Goal: Task Accomplishment & Management: Manage account settings

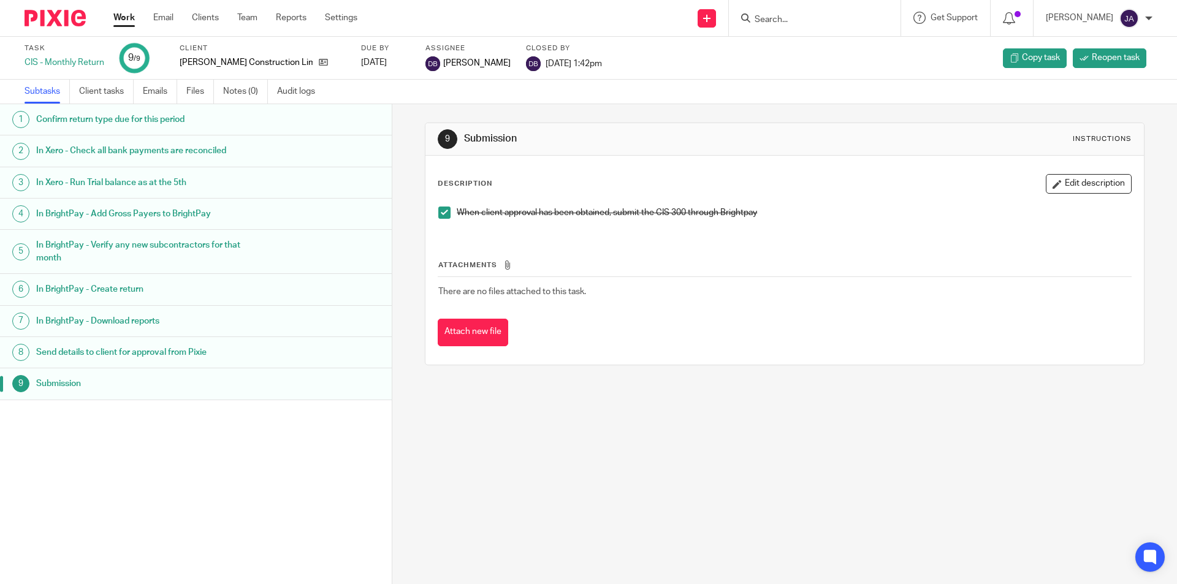
click at [125, 24] on link "Work" at bounding box center [123, 18] width 21 height 12
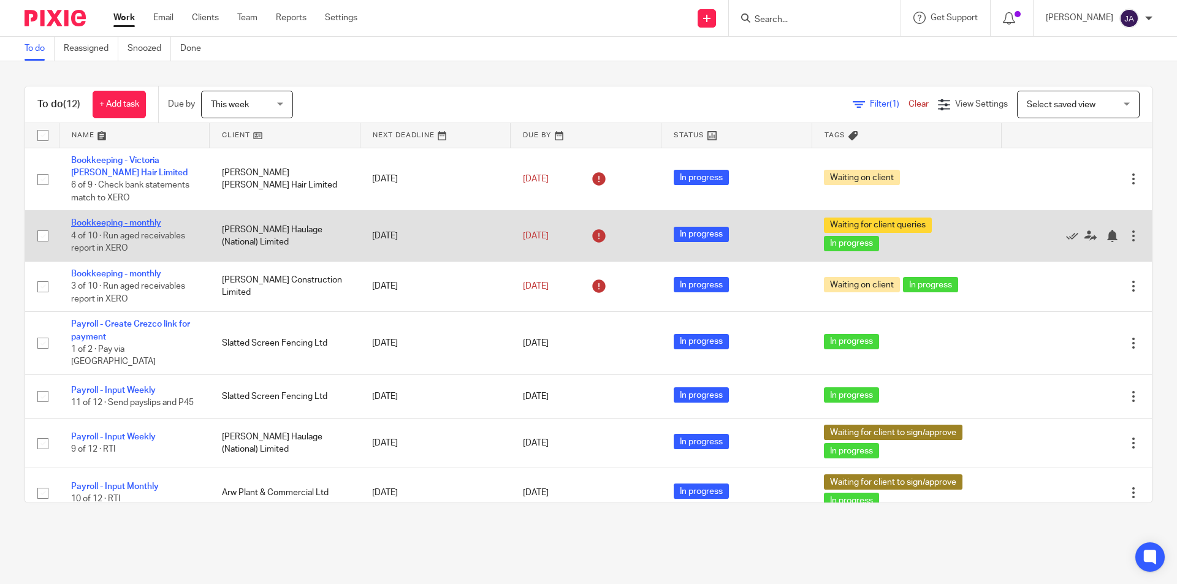
click at [145, 224] on link "Bookkeeping - monthly" at bounding box center [116, 223] width 90 height 9
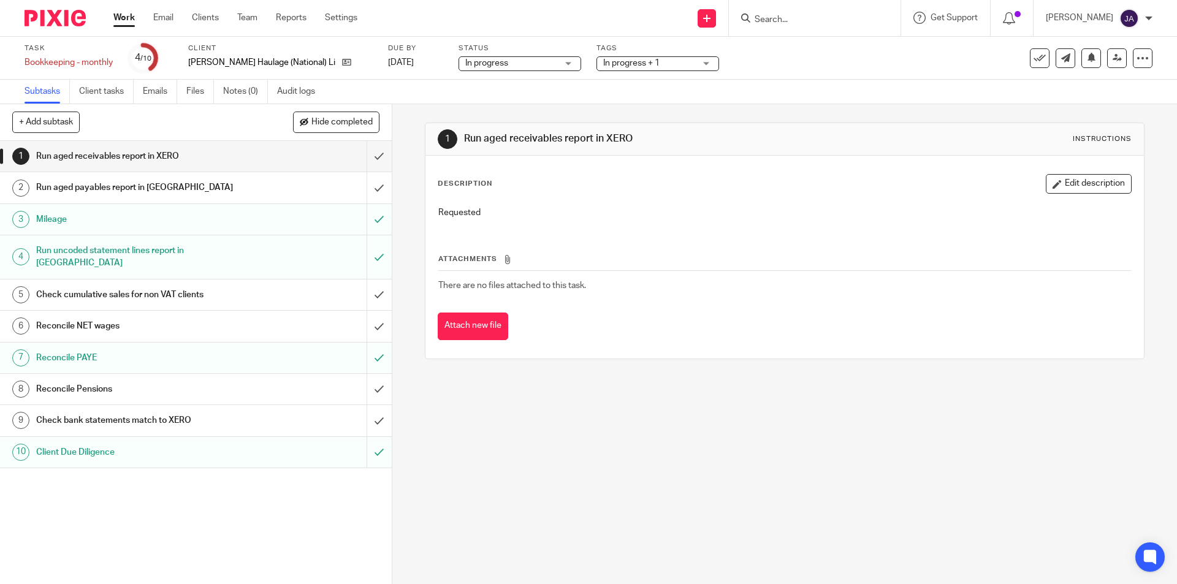
click at [102, 412] on h1 "Check bank statements match to XERO" at bounding box center [142, 420] width 212 height 18
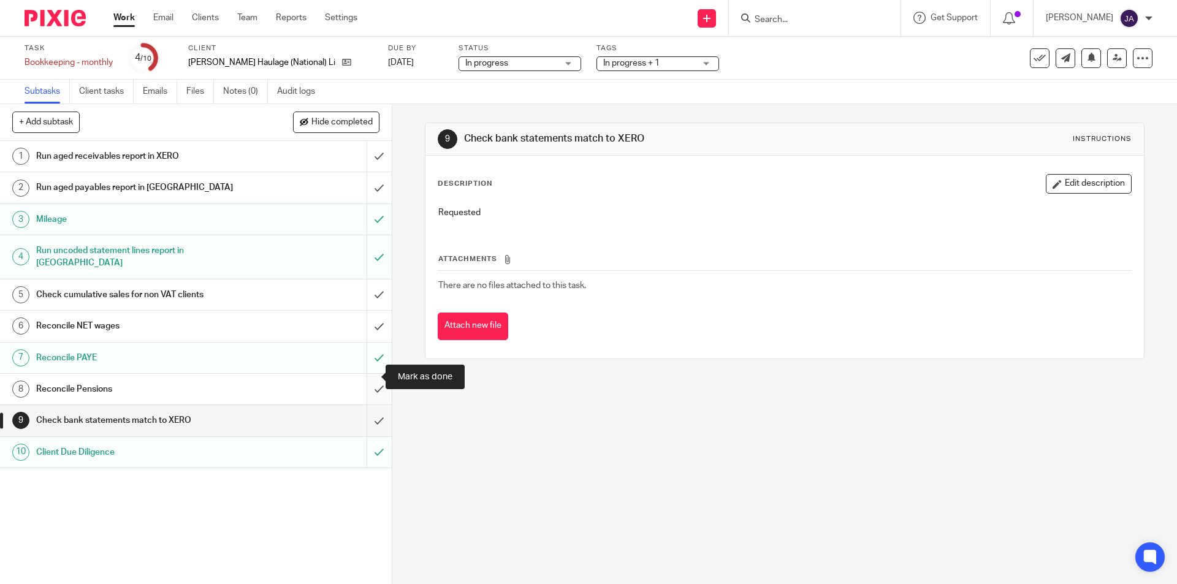
click at [365, 374] on input "submit" at bounding box center [196, 389] width 392 height 31
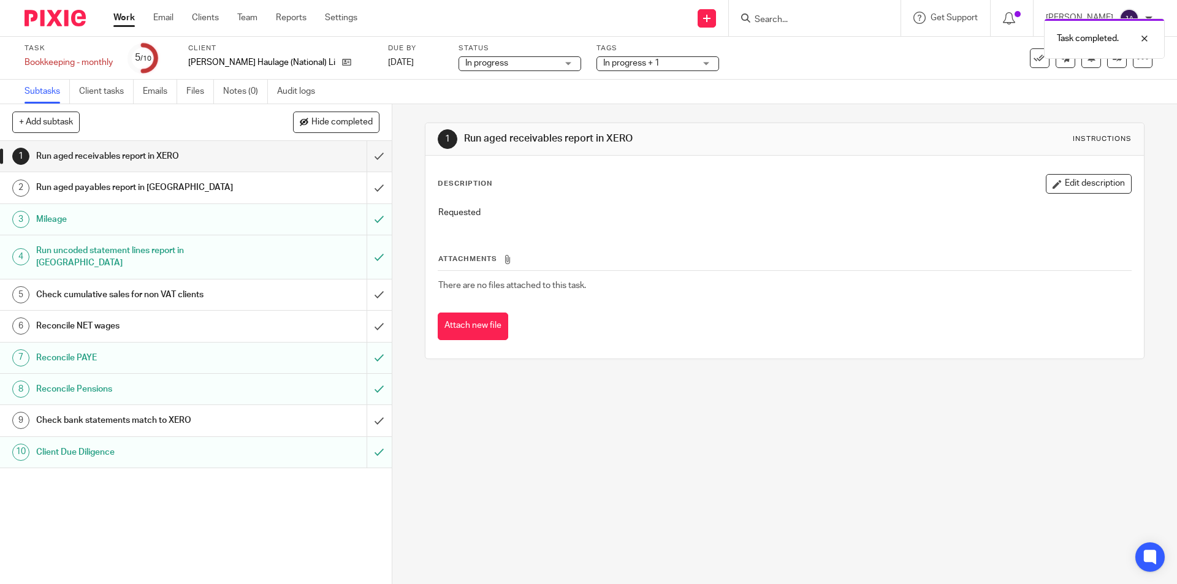
click at [132, 286] on h1 "Check cumulative sales for non VAT clients" at bounding box center [142, 295] width 212 height 18
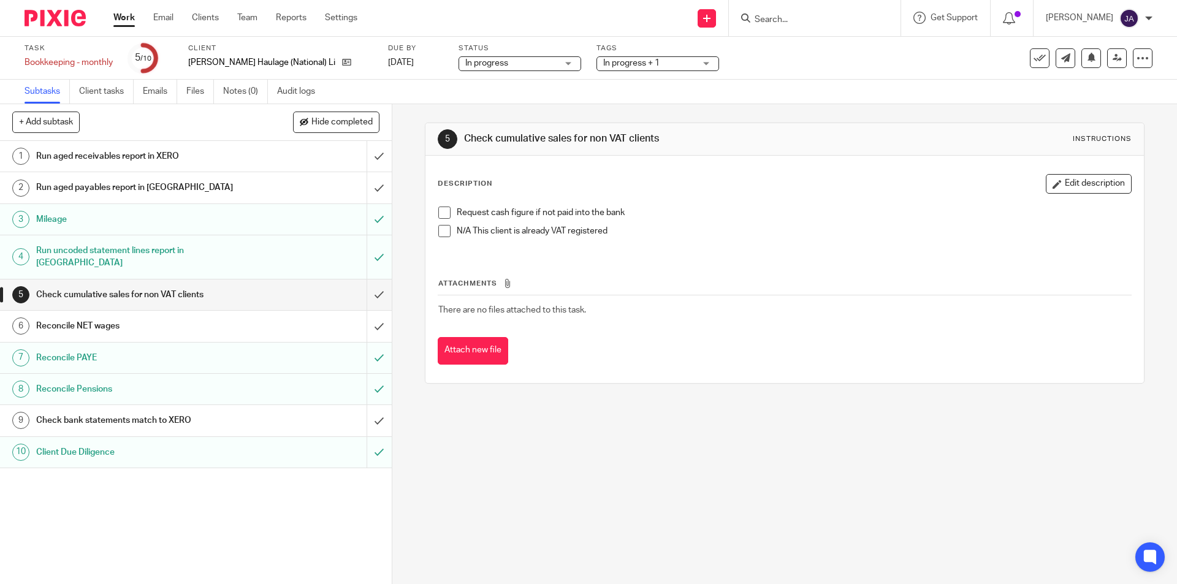
click at [438, 235] on span at bounding box center [444, 231] width 12 height 12
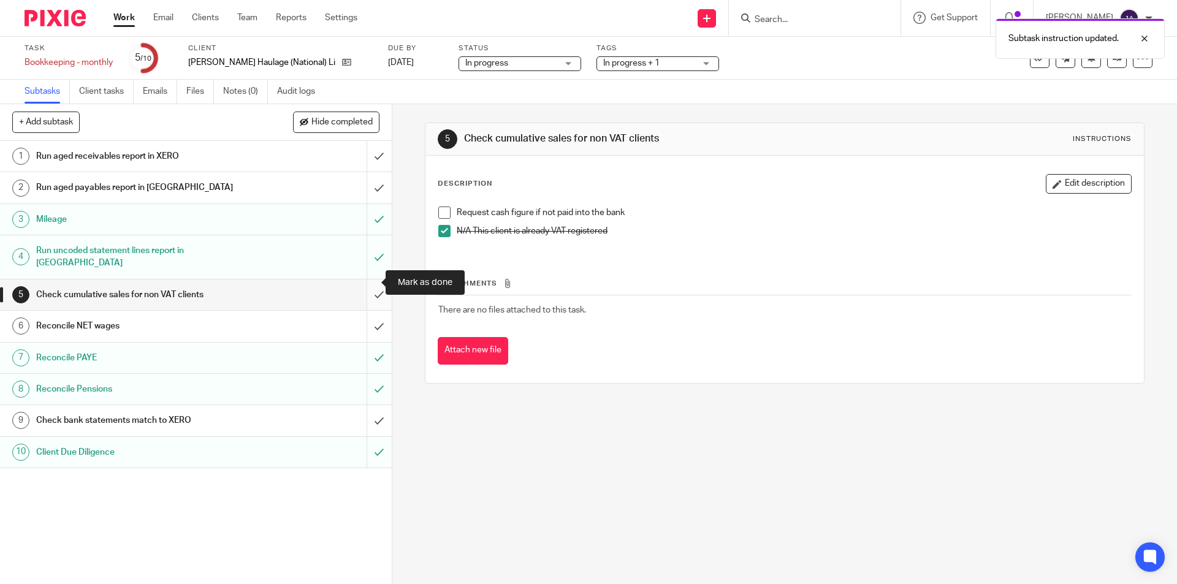
click at [370, 285] on input "submit" at bounding box center [196, 295] width 392 height 31
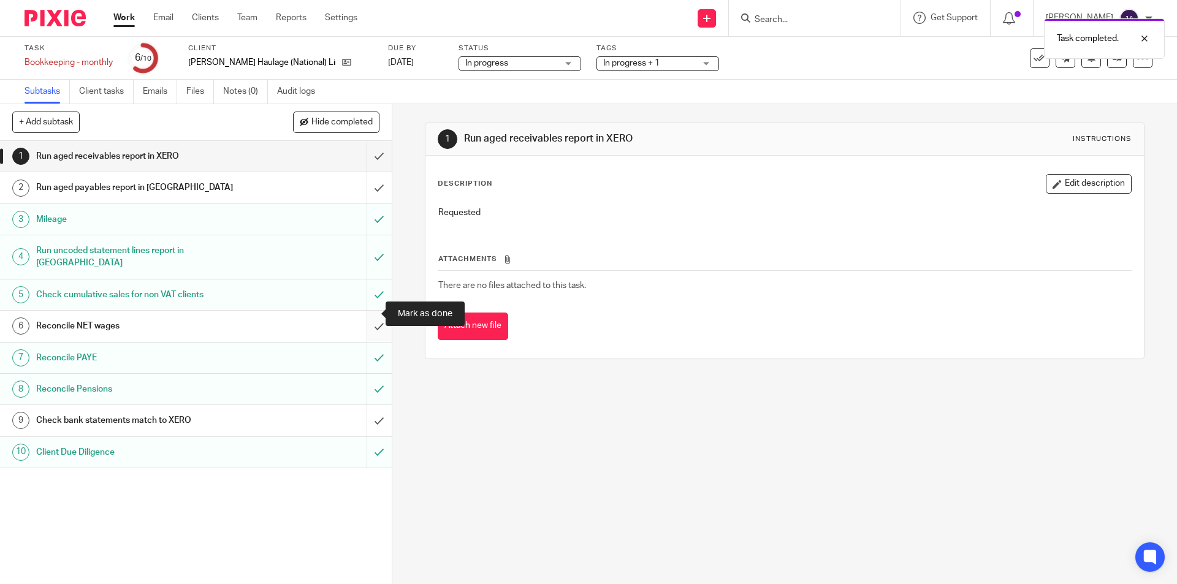
click at [364, 311] on input "submit" at bounding box center [196, 326] width 392 height 31
click at [117, 13] on link "Work" at bounding box center [123, 18] width 21 height 12
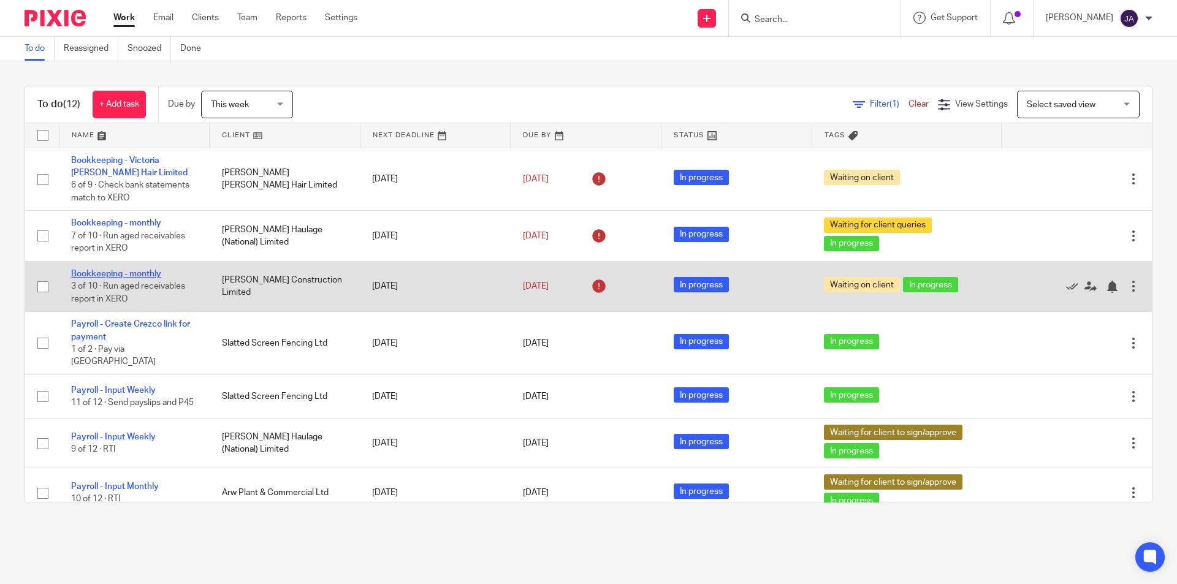
click at [153, 274] on link "Bookkeeping - monthly" at bounding box center [116, 274] width 90 height 9
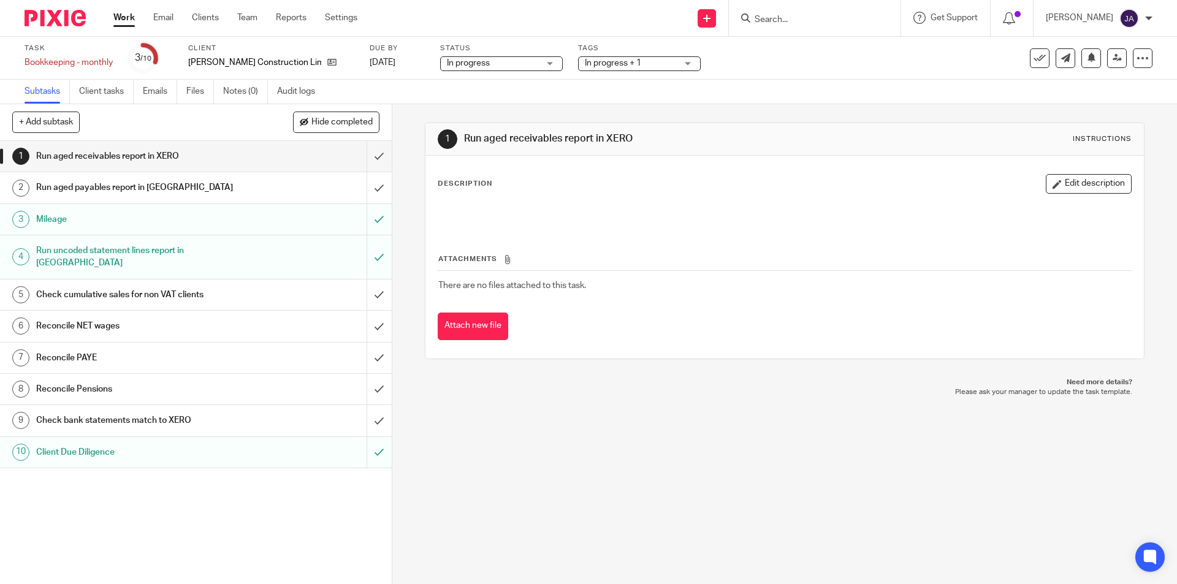
click at [292, 288] on div "Check cumulative sales for non VAT clients" at bounding box center [195, 295] width 318 height 18
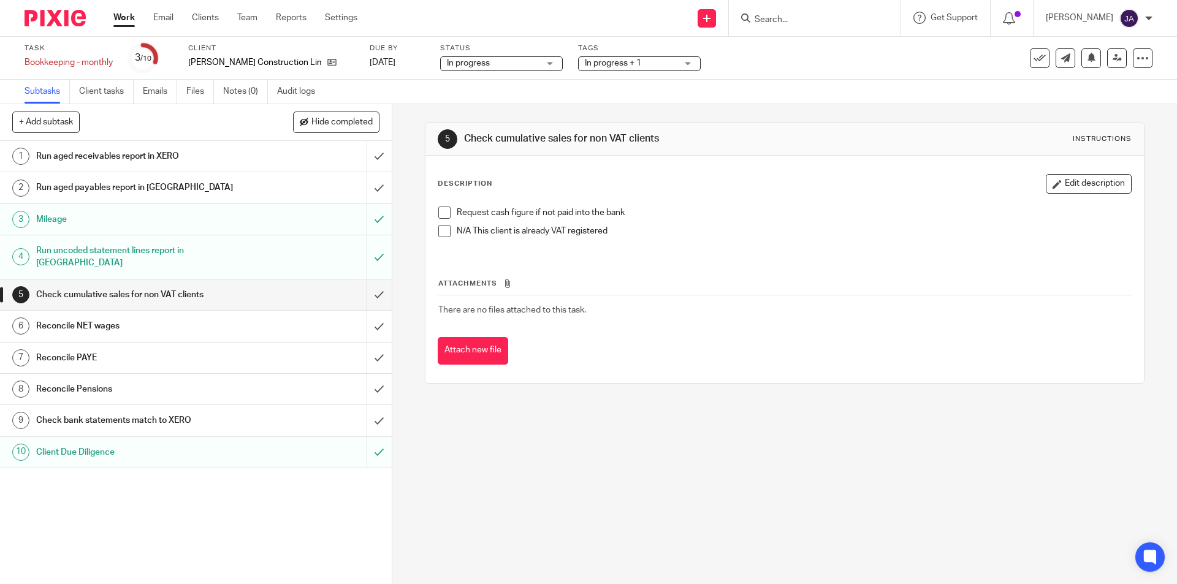
click at [438, 230] on span at bounding box center [444, 231] width 12 height 12
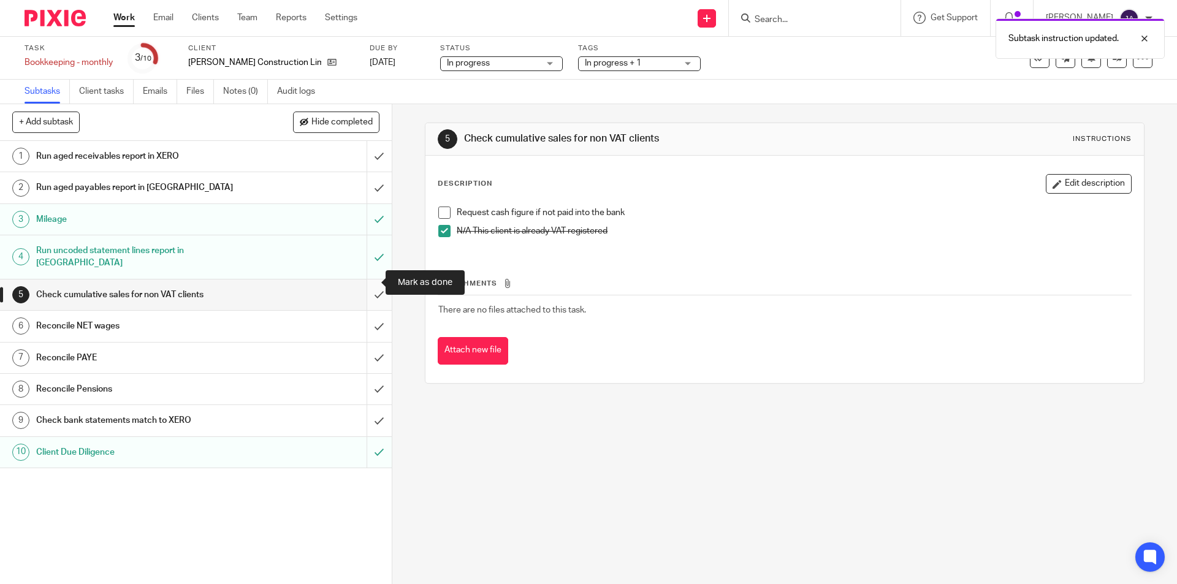
click at [364, 280] on input "submit" at bounding box center [196, 295] width 392 height 31
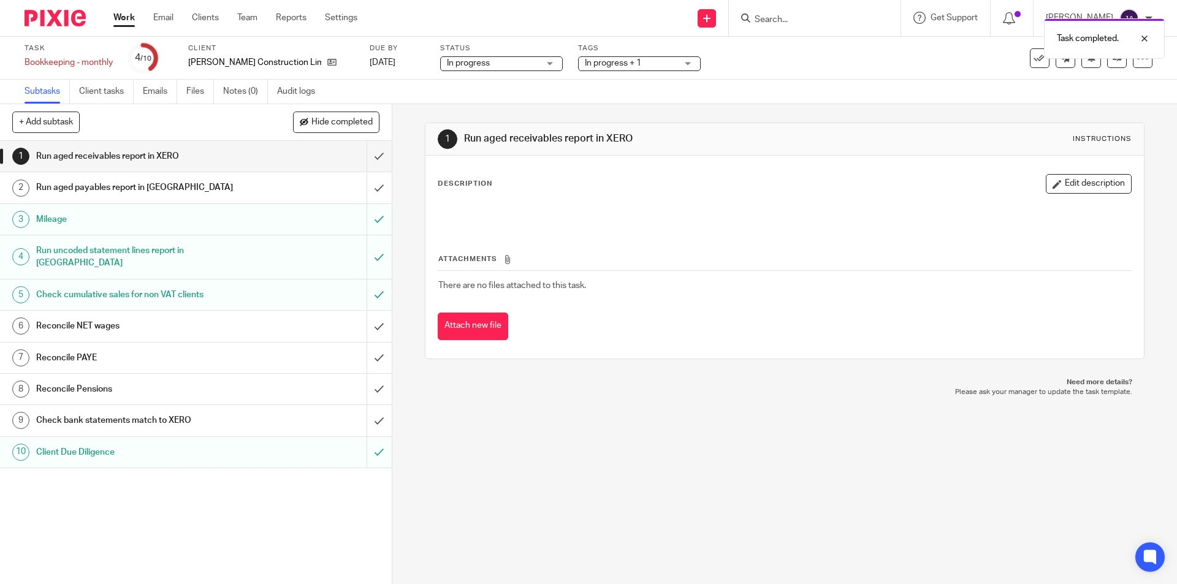
click at [213, 419] on link "9 Check bank statements match to XERO" at bounding box center [183, 420] width 367 height 31
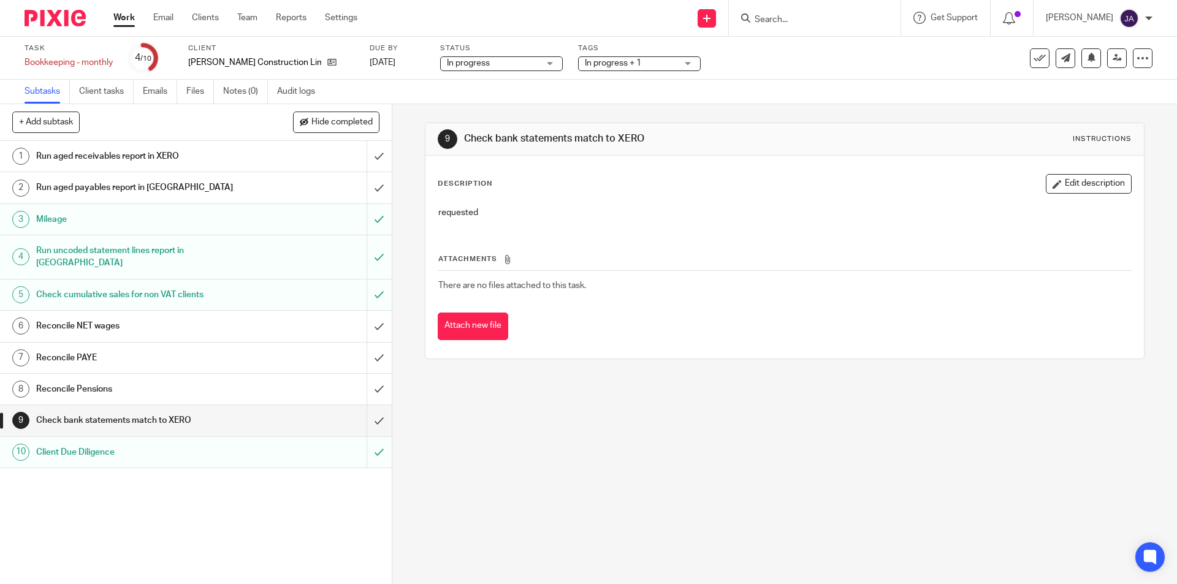
drag, startPoint x: 1050, startPoint y: 184, endPoint x: 1038, endPoint y: 185, distance: 12.9
click at [1050, 184] on button "Edit description" at bounding box center [1089, 184] width 86 height 20
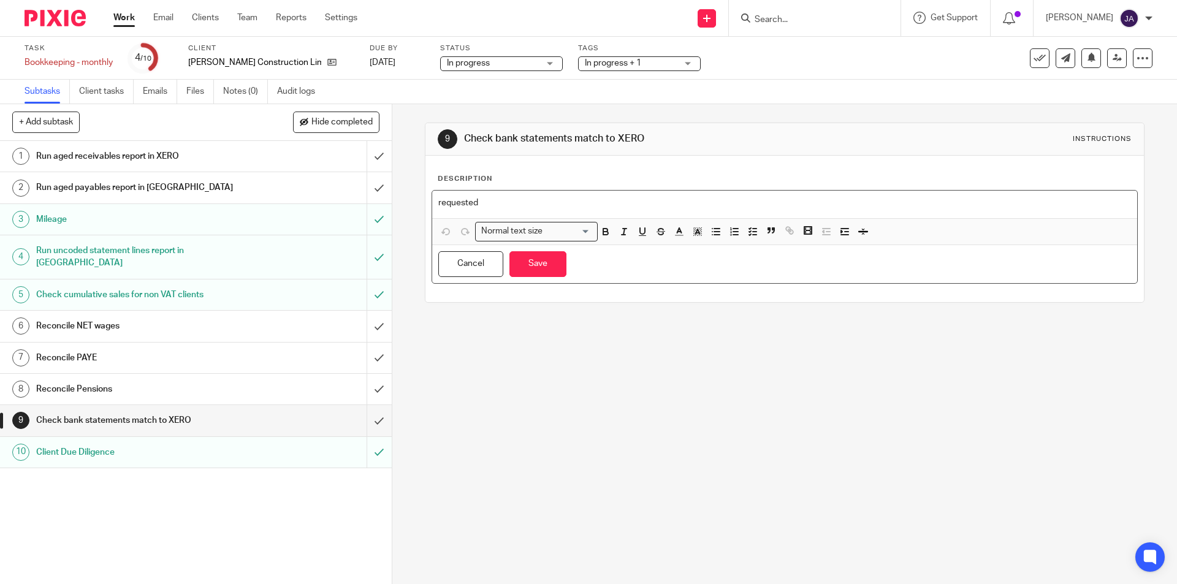
click at [587, 210] on div "requested" at bounding box center [784, 205] width 705 height 28
click at [531, 269] on button "Save" at bounding box center [538, 264] width 57 height 26
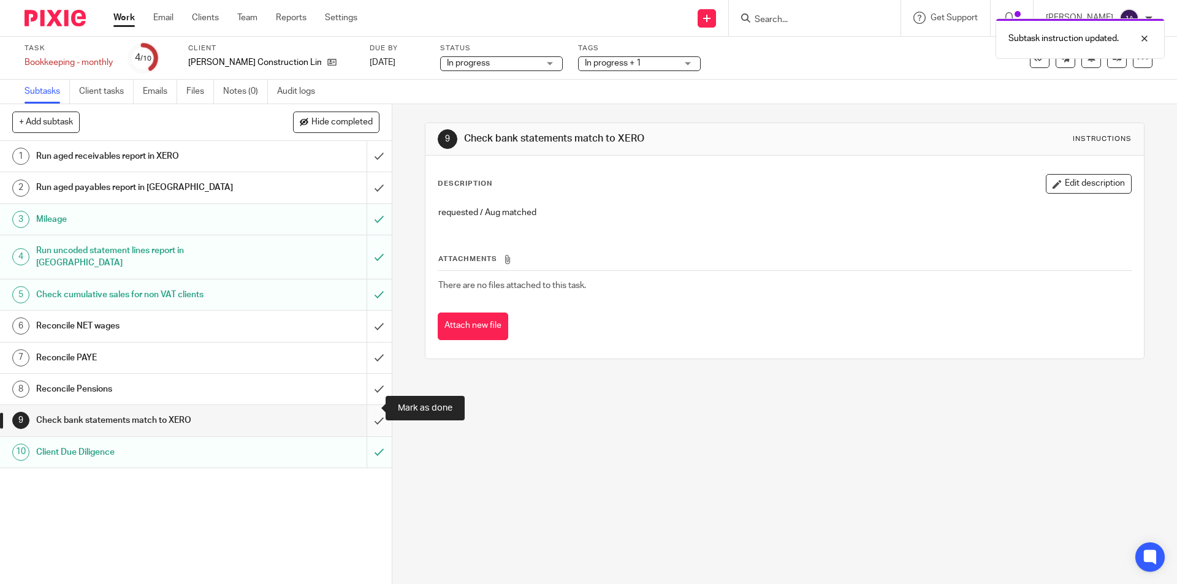
click at [372, 410] on input "submit" at bounding box center [196, 420] width 392 height 31
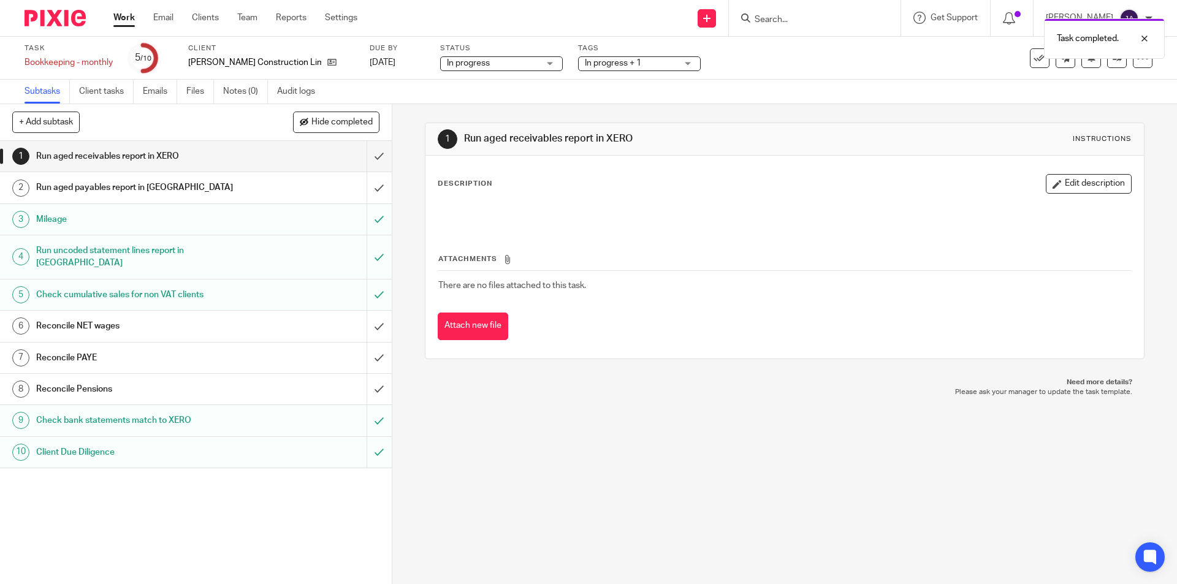
click at [121, 17] on link "Work" at bounding box center [123, 18] width 21 height 12
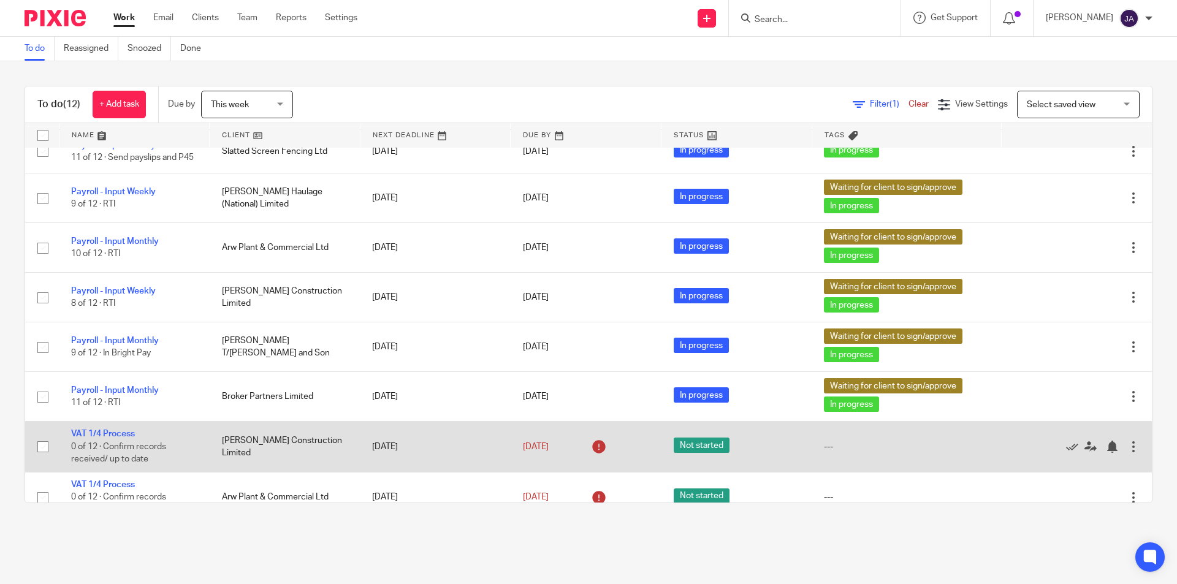
scroll to position [259, 0]
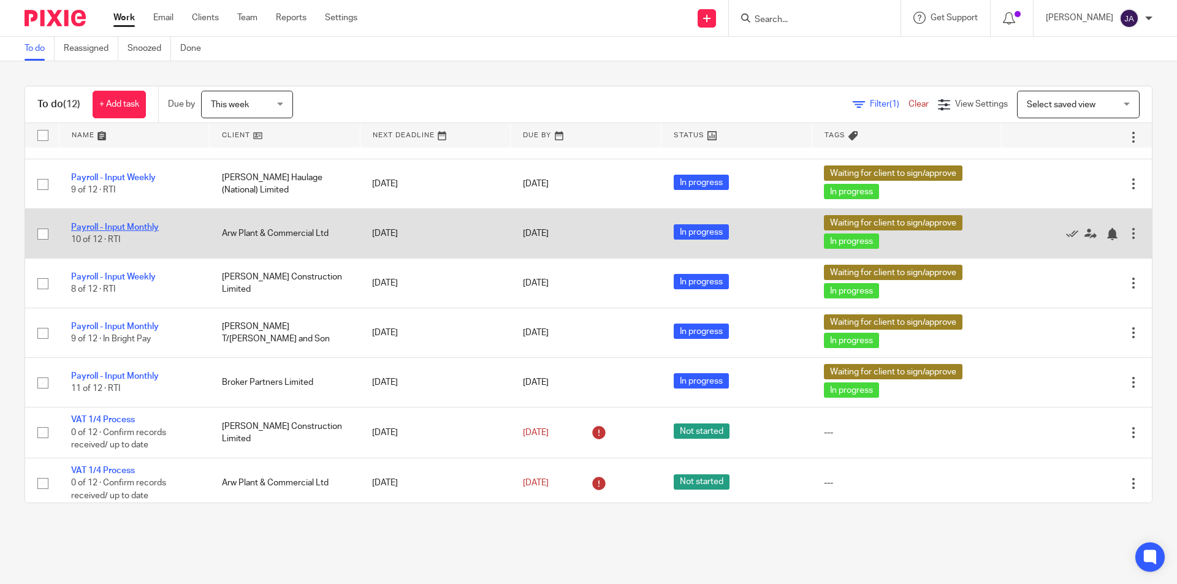
click at [134, 223] on link "Payroll - Input Monthly" at bounding box center [115, 227] width 88 height 9
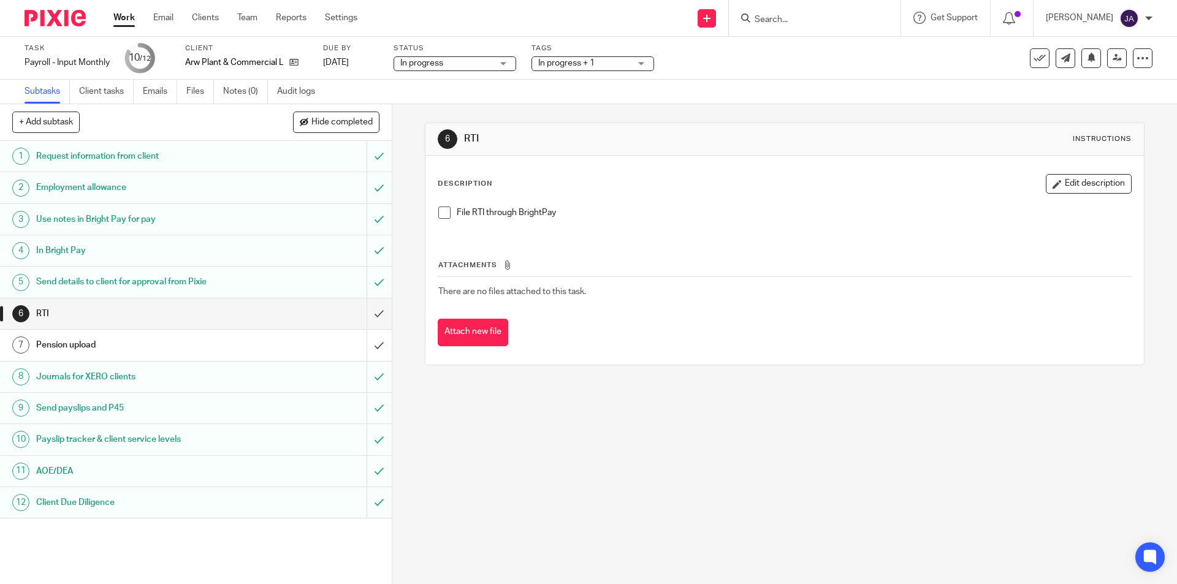
click at [583, 69] on span "In progress + 1" at bounding box center [584, 63] width 92 height 13
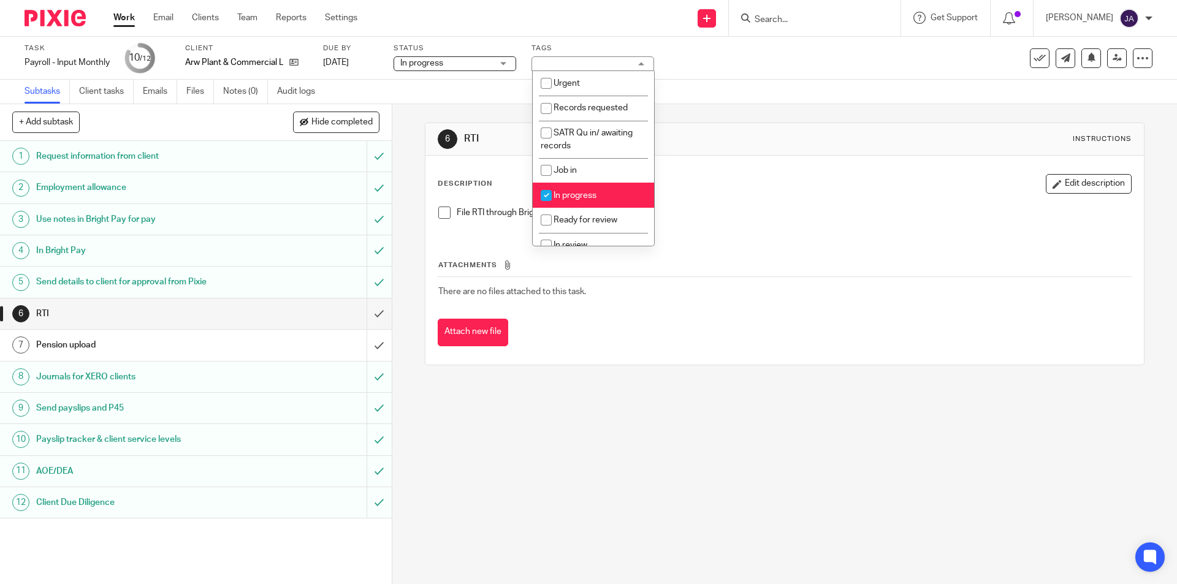
click at [593, 190] on li "In progress" at bounding box center [593, 195] width 121 height 25
checkbox input "false"
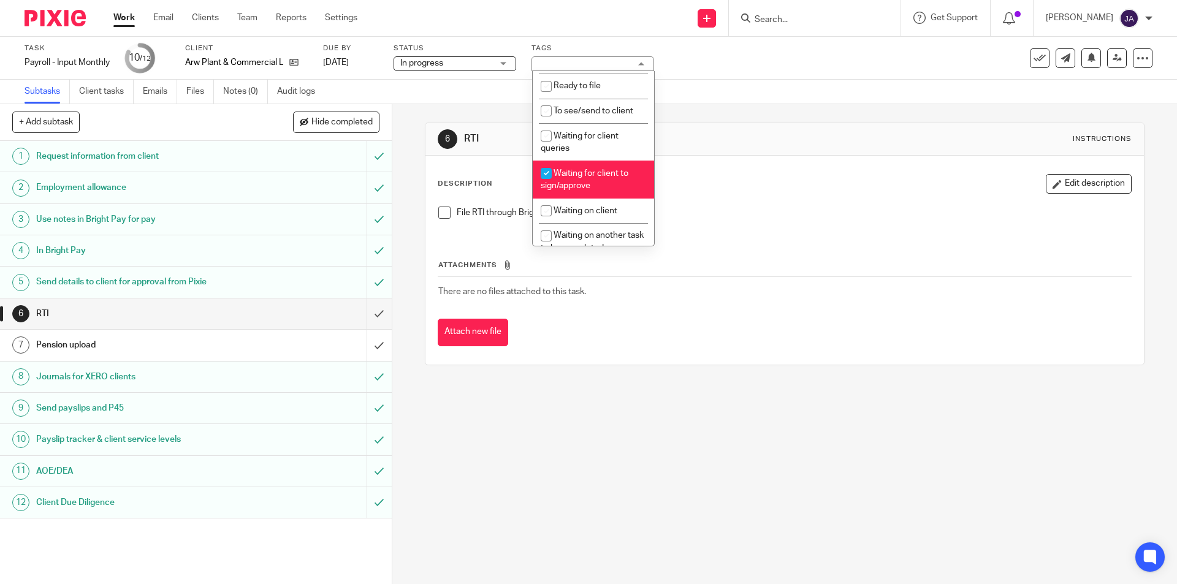
click at [592, 188] on li "Waiting for client to sign/approve" at bounding box center [593, 179] width 121 height 37
checkbox input "false"
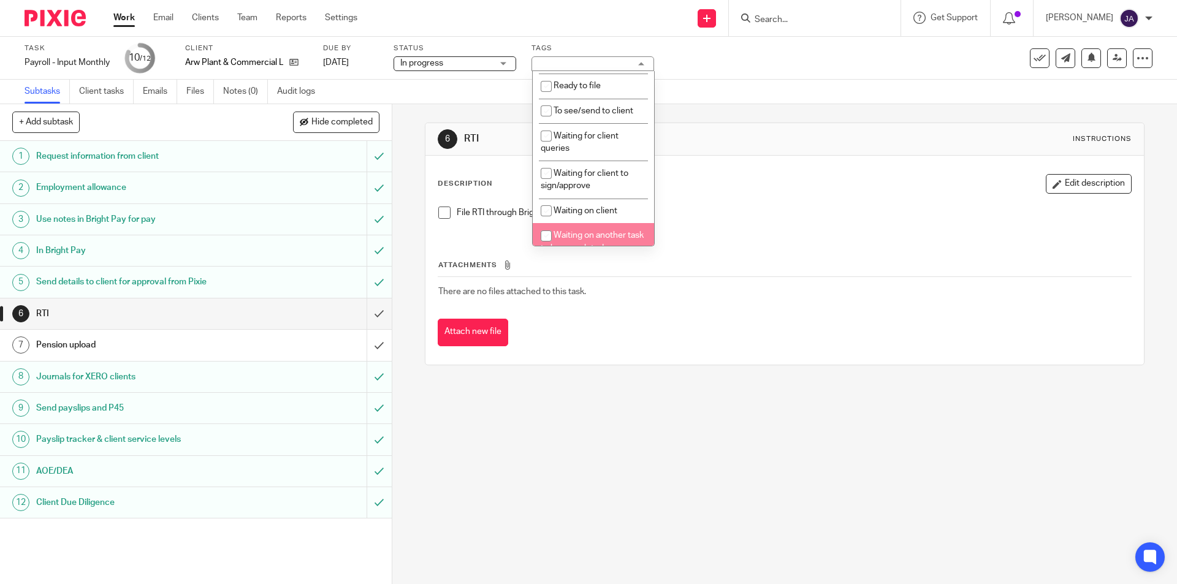
drag, startPoint x: 784, startPoint y: 576, endPoint x: 789, endPoint y: 565, distance: 11.8
click at [787, 569] on div "6 RTI Instructions Description Edit description File RTI through BrightPay Atta…" at bounding box center [784, 344] width 785 height 480
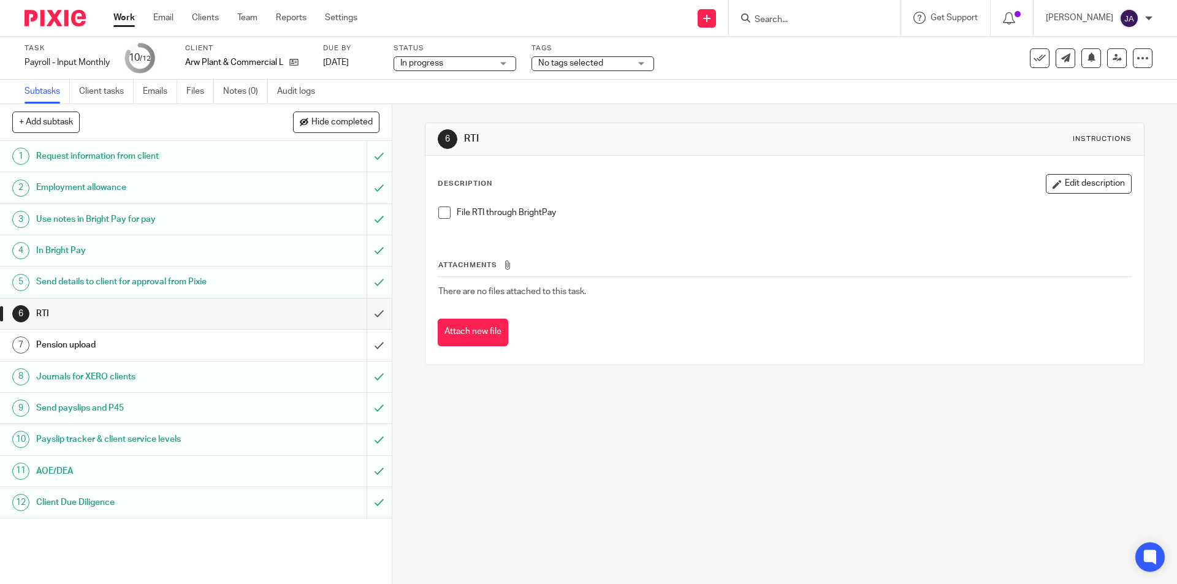
click at [438, 212] on span at bounding box center [444, 213] width 12 height 12
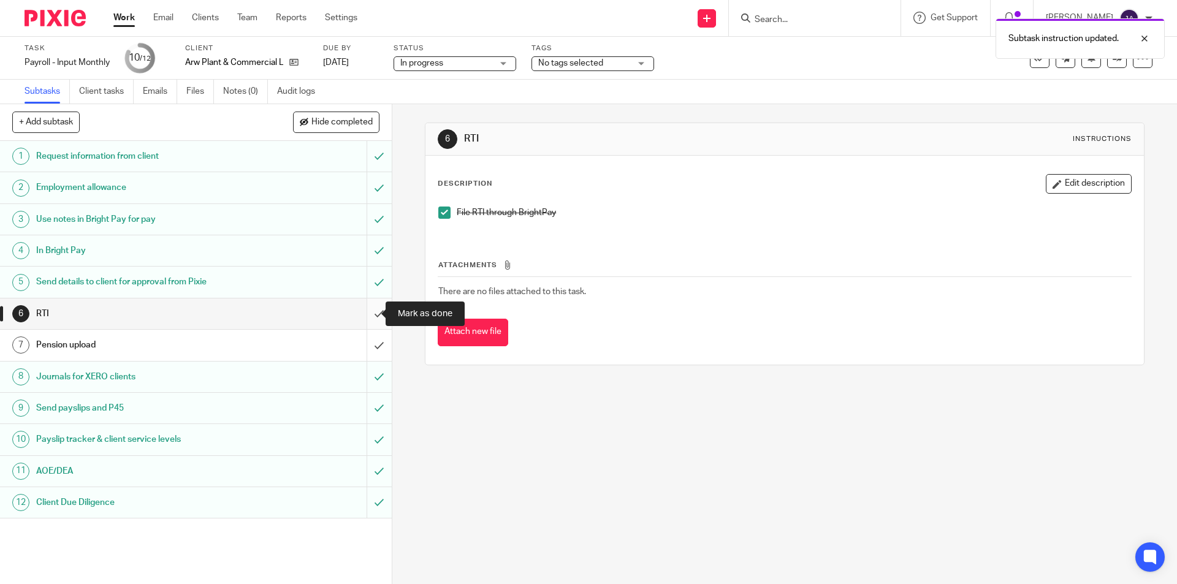
click at [365, 311] on input "submit" at bounding box center [196, 314] width 392 height 31
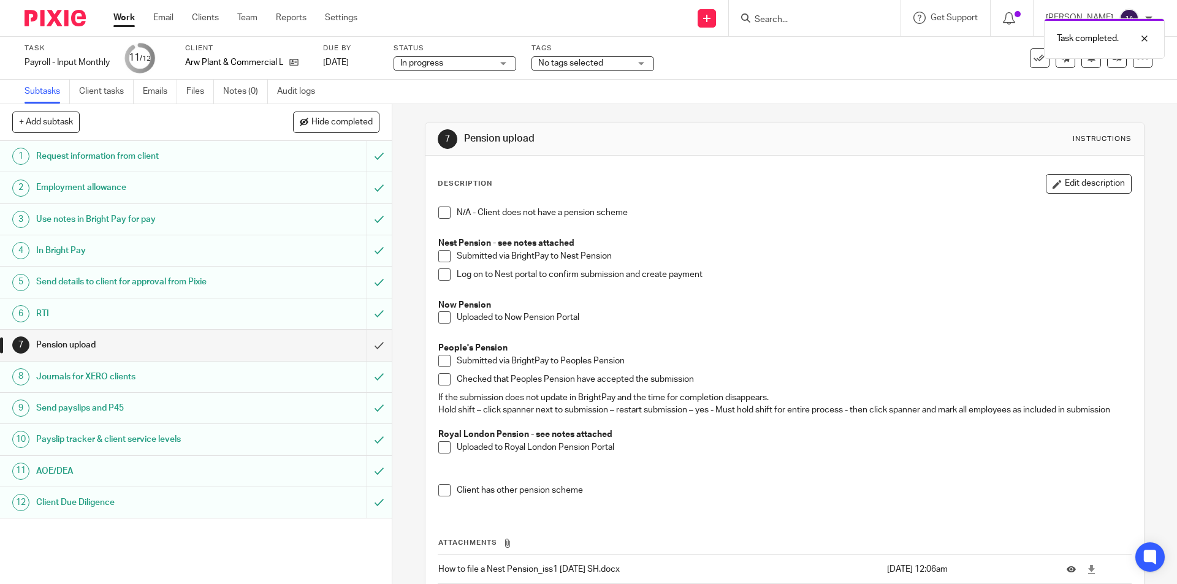
click at [438, 319] on span at bounding box center [444, 318] width 12 height 12
click at [367, 351] on input "submit" at bounding box center [196, 345] width 392 height 31
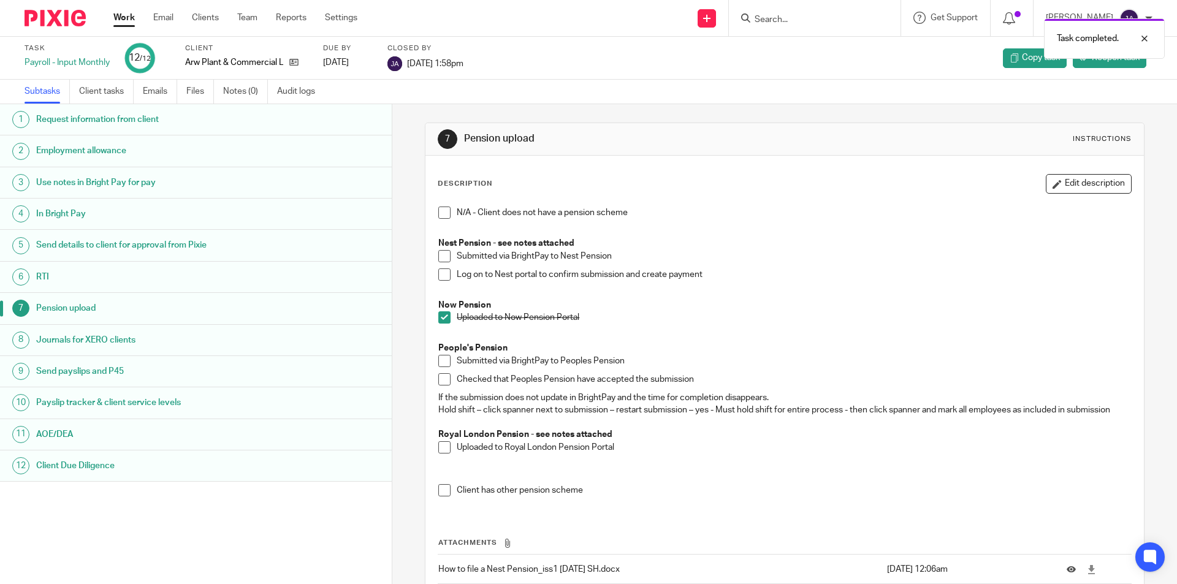
click at [136, 28] on div "Work Email Clients Team Reports Settings Work Email Clients Team Reports Settin…" at bounding box center [238, 18] width 275 height 36
click at [132, 19] on link "Work" at bounding box center [123, 18] width 21 height 12
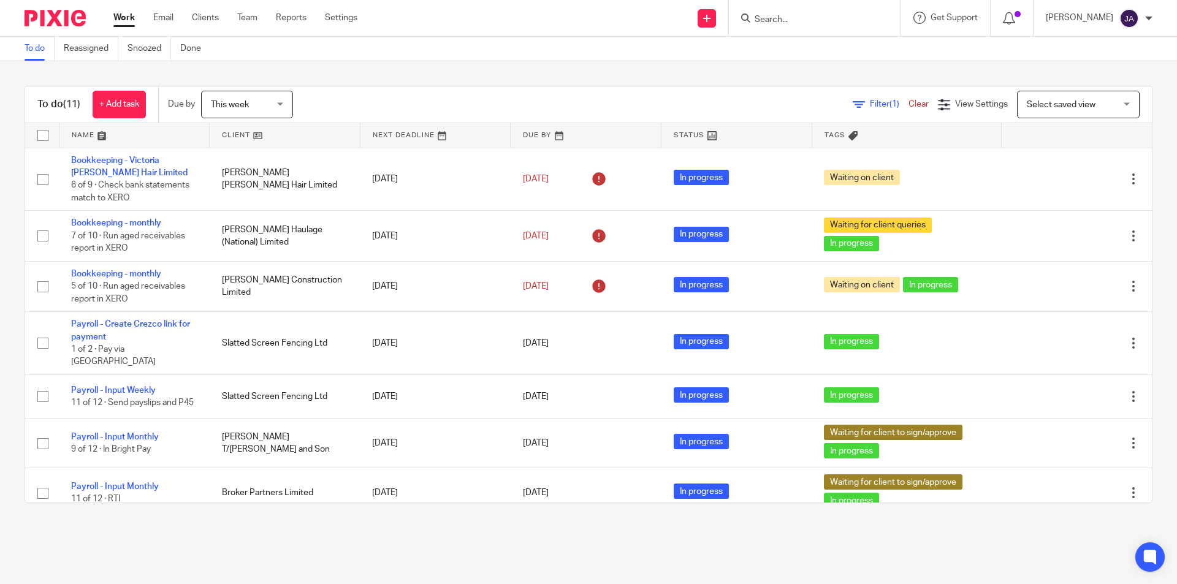
scroll to position [210, 0]
